Goal: Task Accomplishment & Management: Use online tool/utility

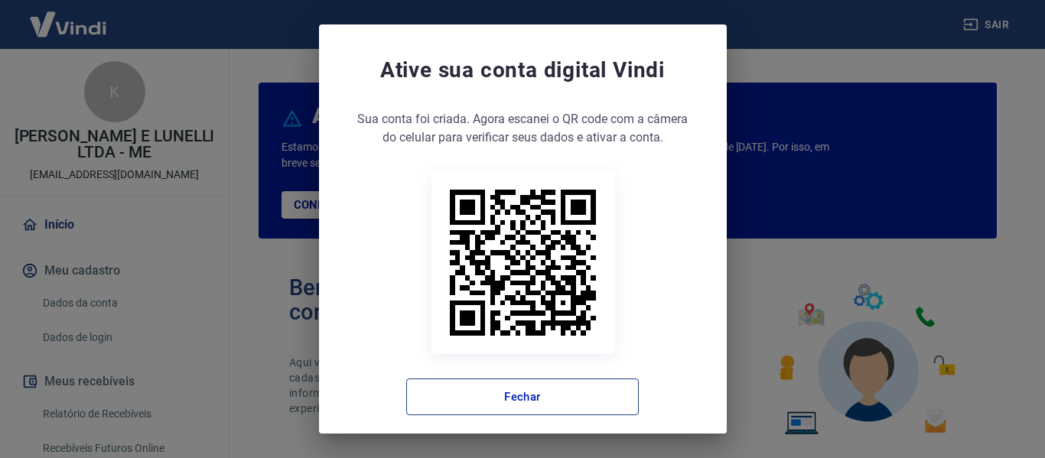
click at [497, 393] on button "Fechar" at bounding box center [522, 397] width 233 height 37
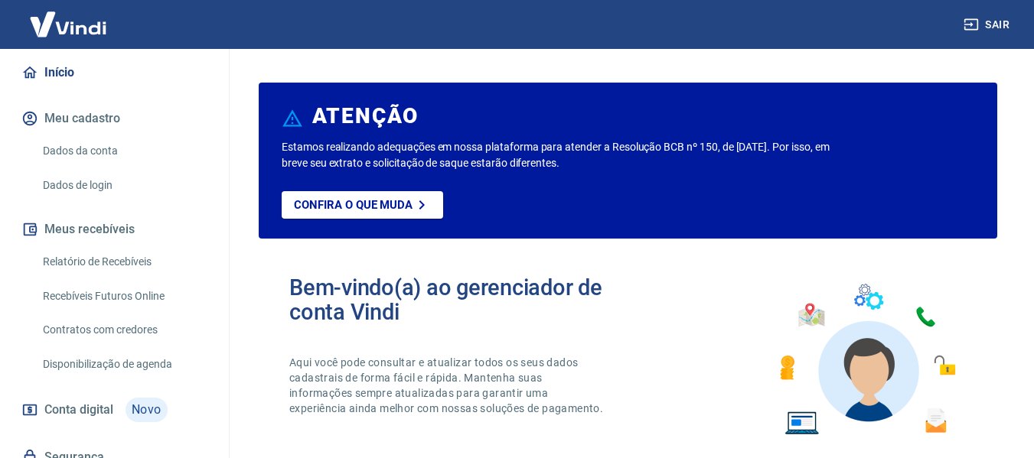
scroll to position [153, 0]
click at [142, 295] on link "Recebíveis Futuros Online" at bounding box center [124, 295] width 174 height 31
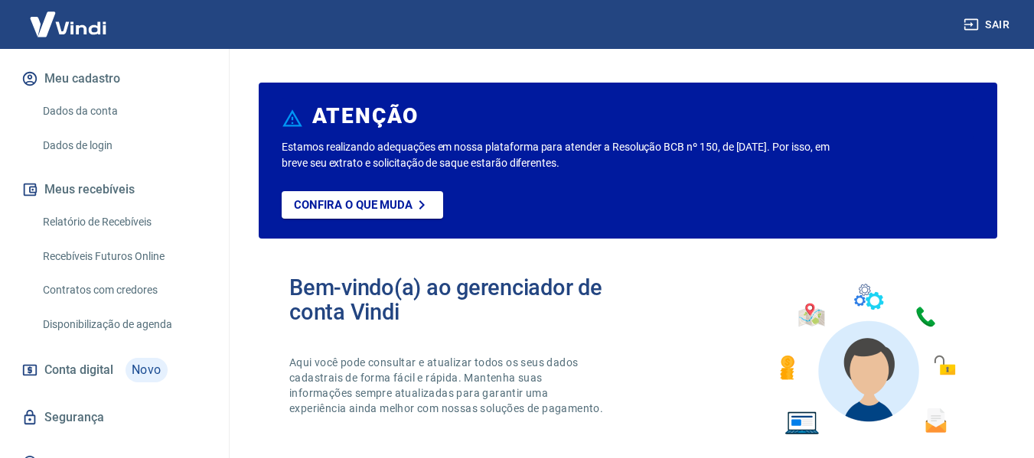
scroll to position [214, 0]
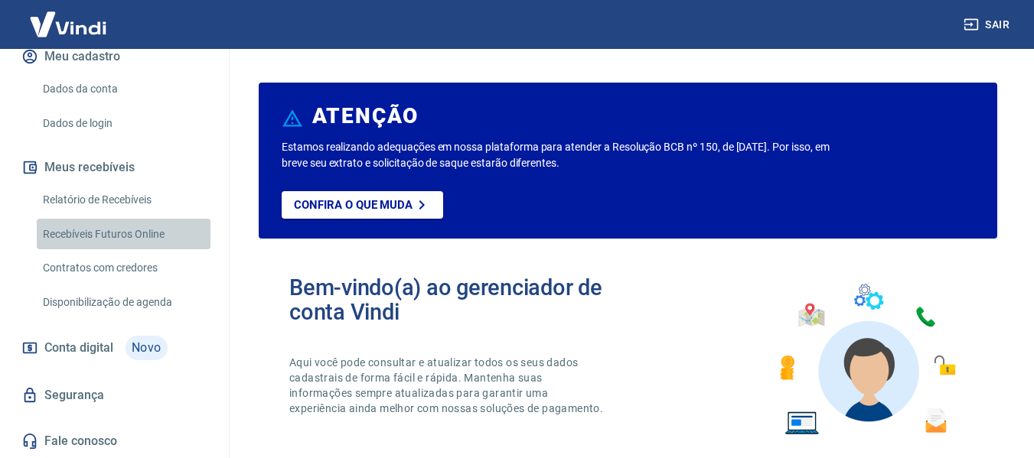
click at [130, 236] on link "Recebíveis Futuros Online" at bounding box center [124, 234] width 174 height 31
